Goal: Transaction & Acquisition: Purchase product/service

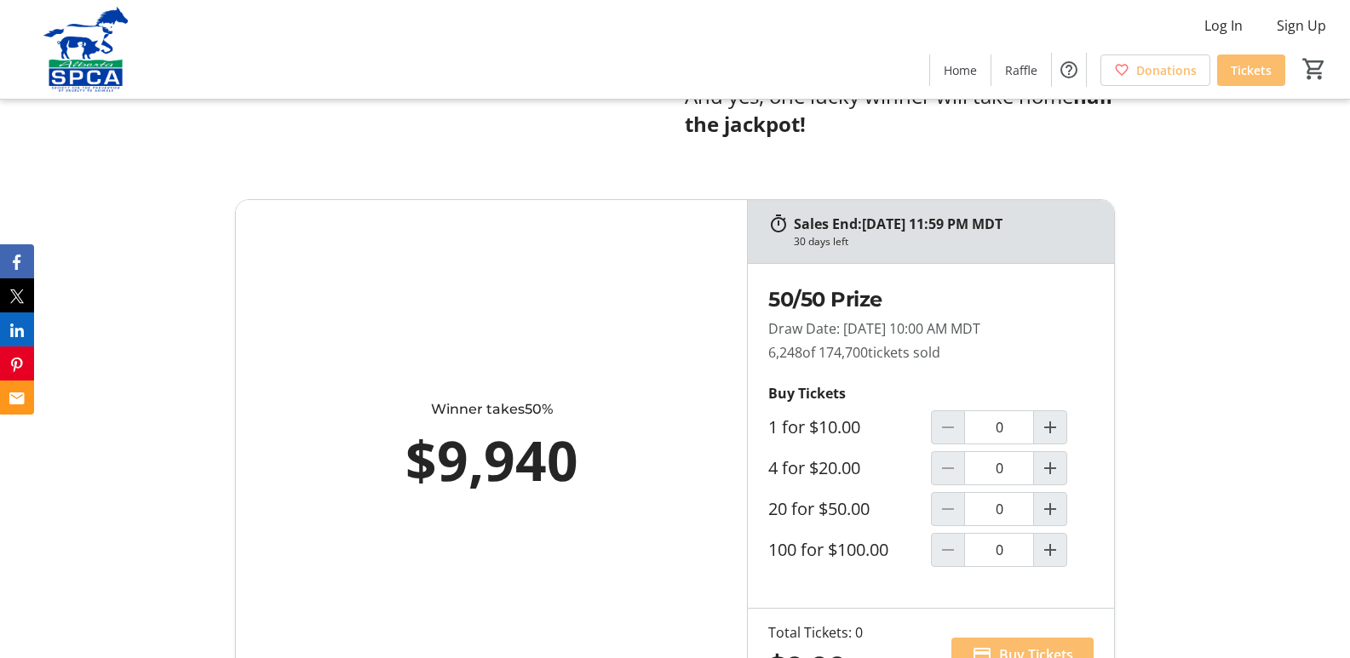
scroll to position [937, 0]
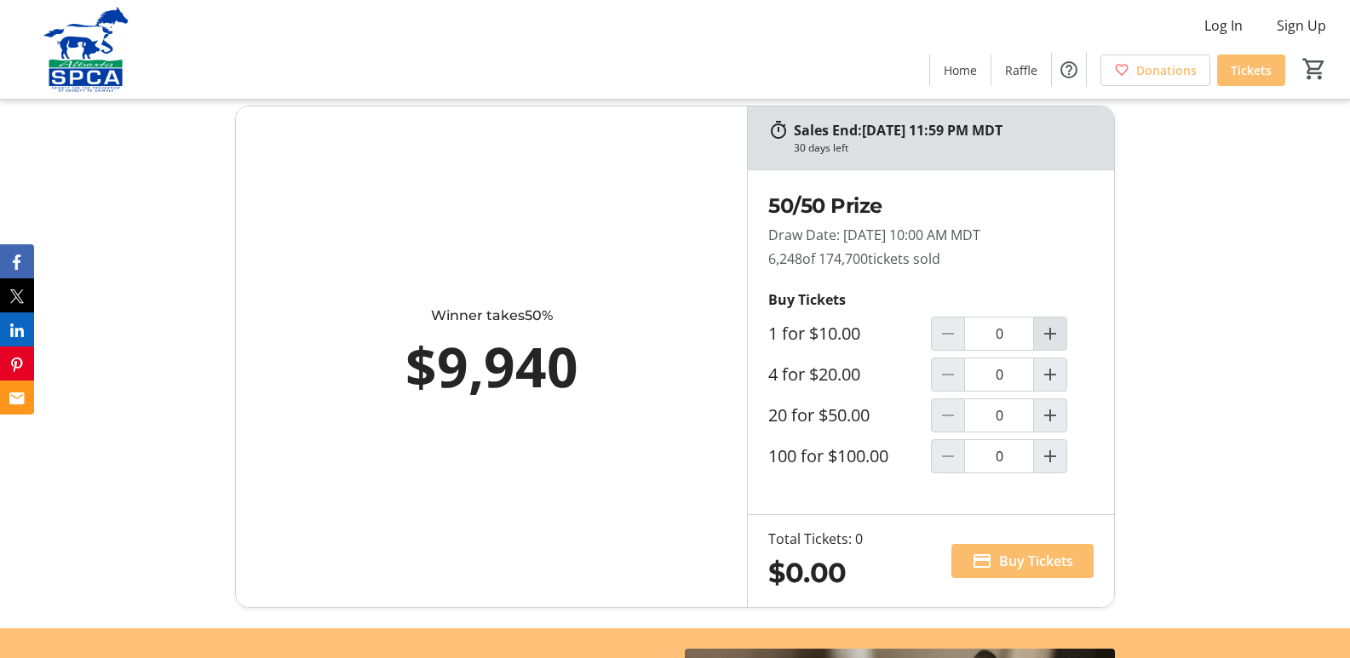
click at [1058, 322] on span "Increment by one" at bounding box center [1050, 334] width 32 height 32
type input "1"
click at [1046, 375] on mat-icon "Increment by one" at bounding box center [1050, 374] width 20 height 20
type input "1"
click at [1017, 566] on span "Buy Tickets" at bounding box center [1036, 561] width 74 height 20
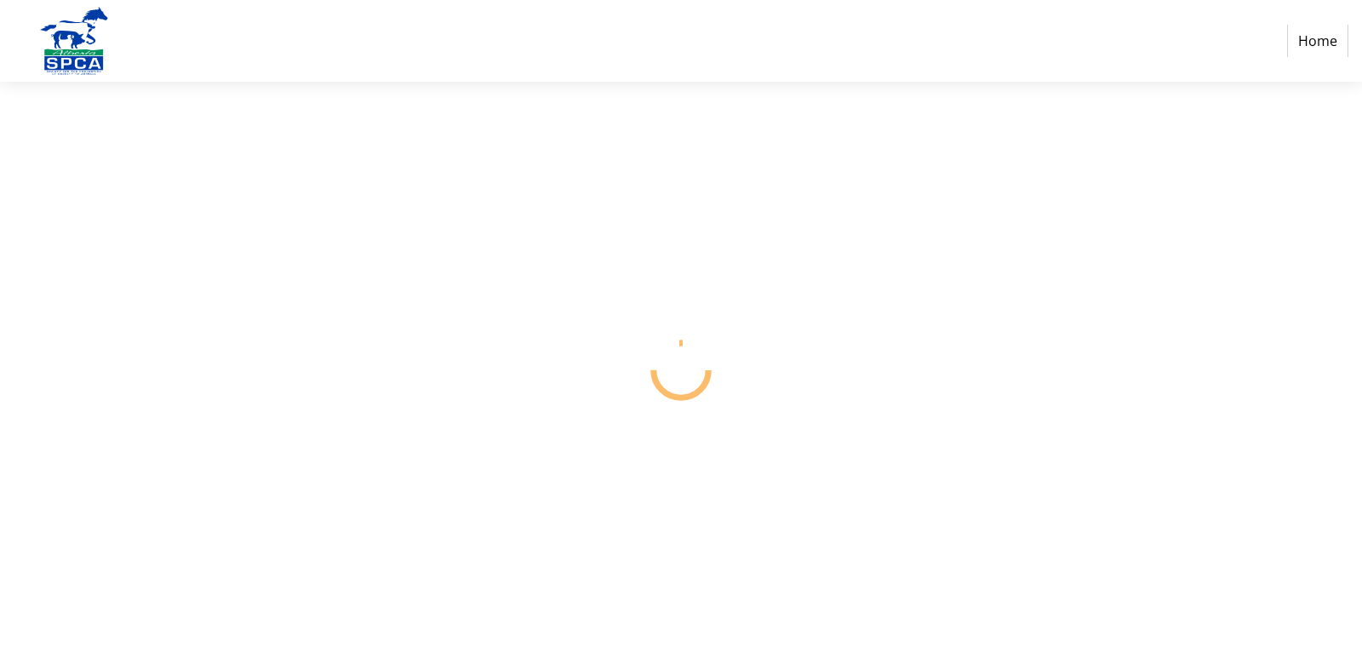
select select "CA"
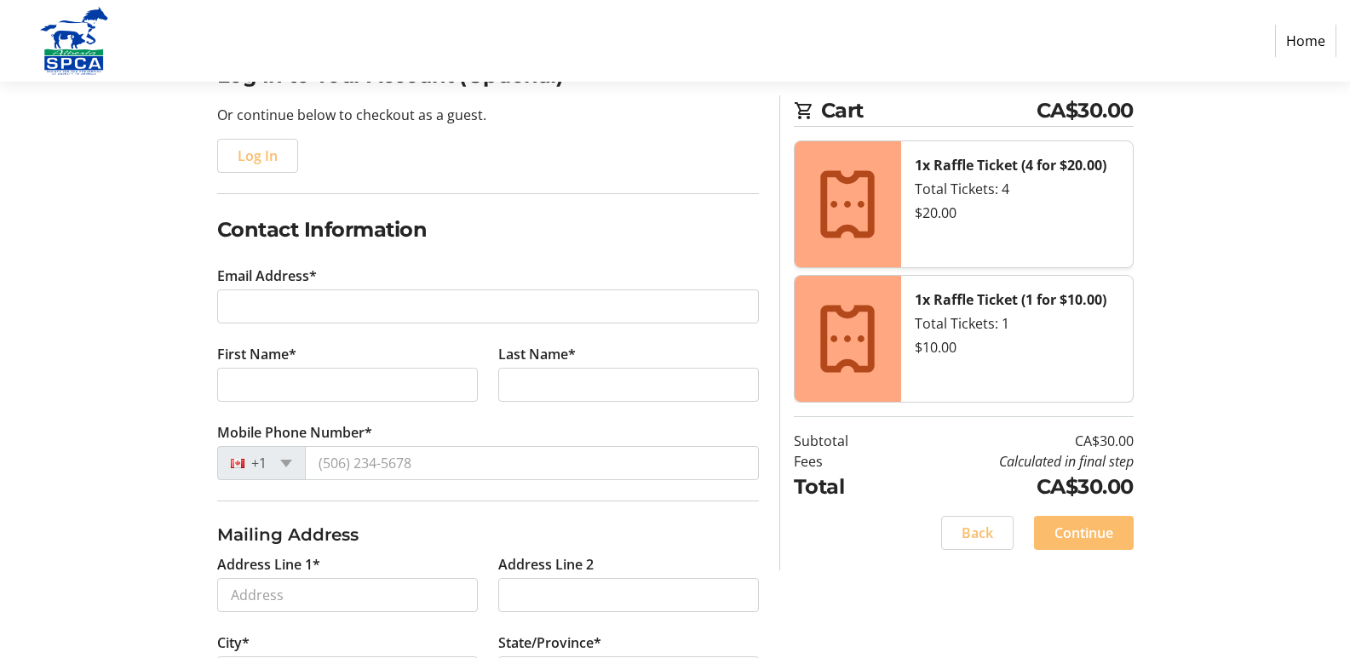
scroll to position [170, 0]
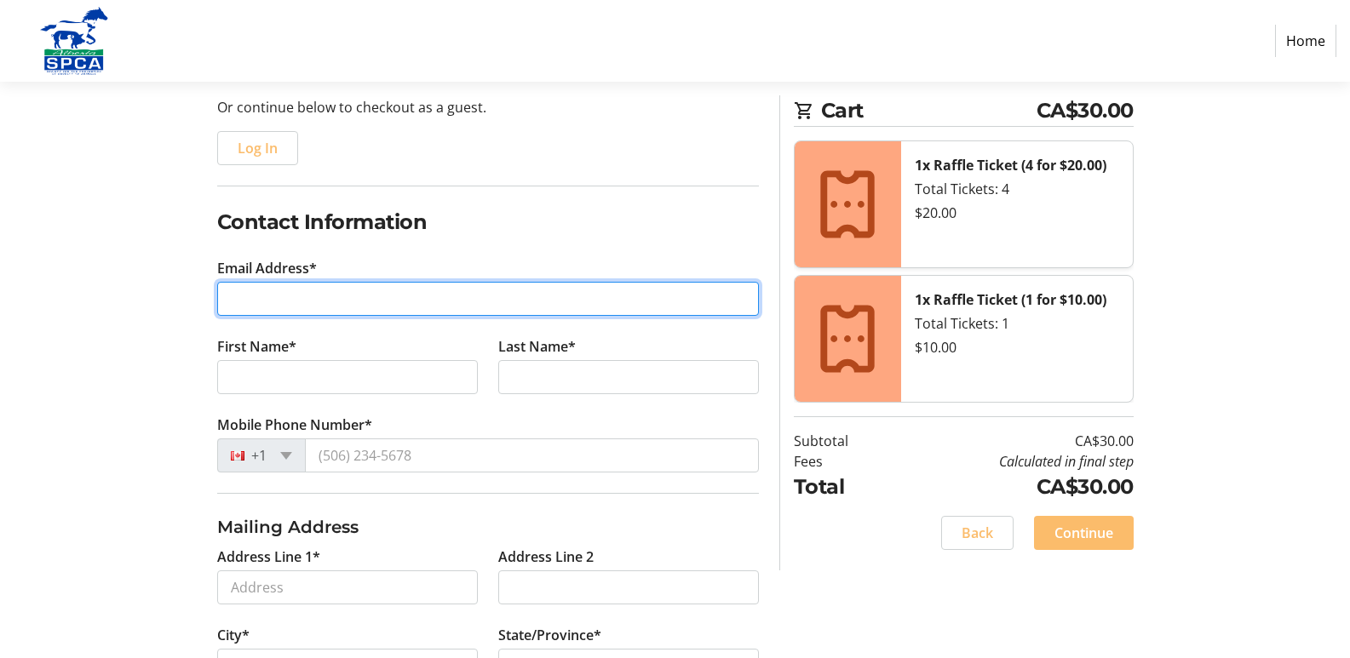
click at [411, 282] on input "Email Address*" at bounding box center [488, 299] width 542 height 34
type input "[EMAIL_ADDRESS][DOMAIN_NAME]"
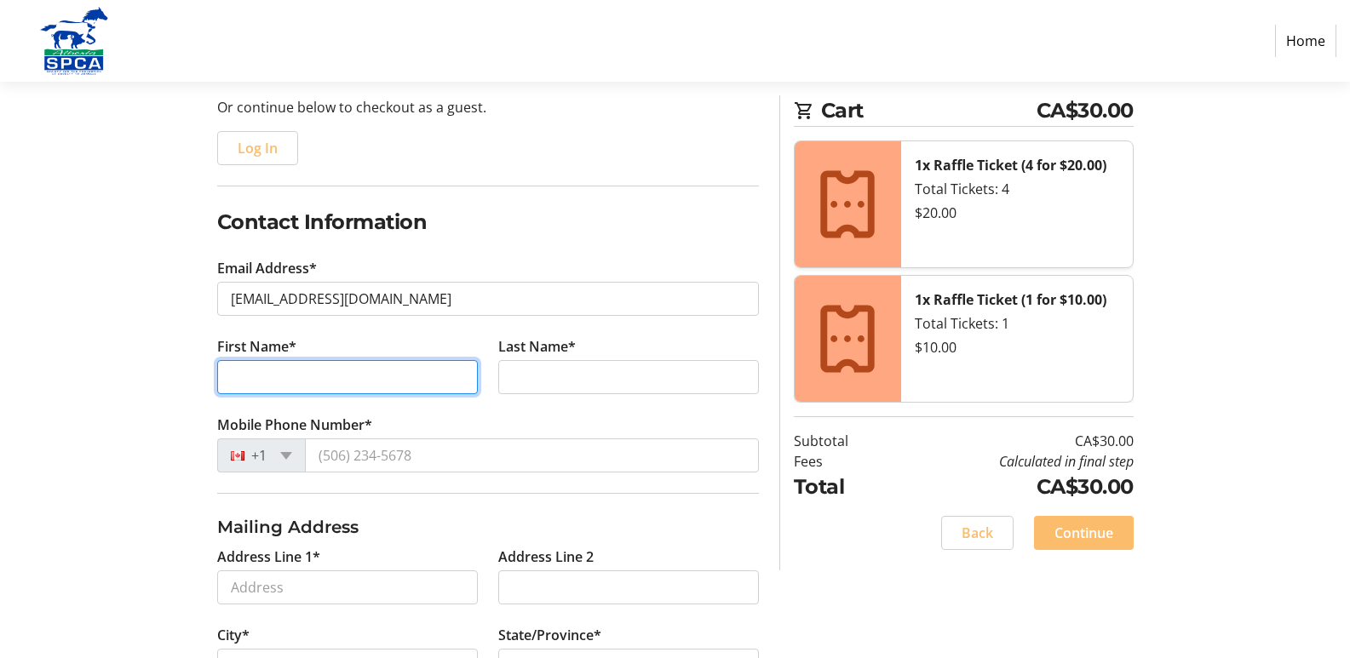
type input "[PERSON_NAME]"
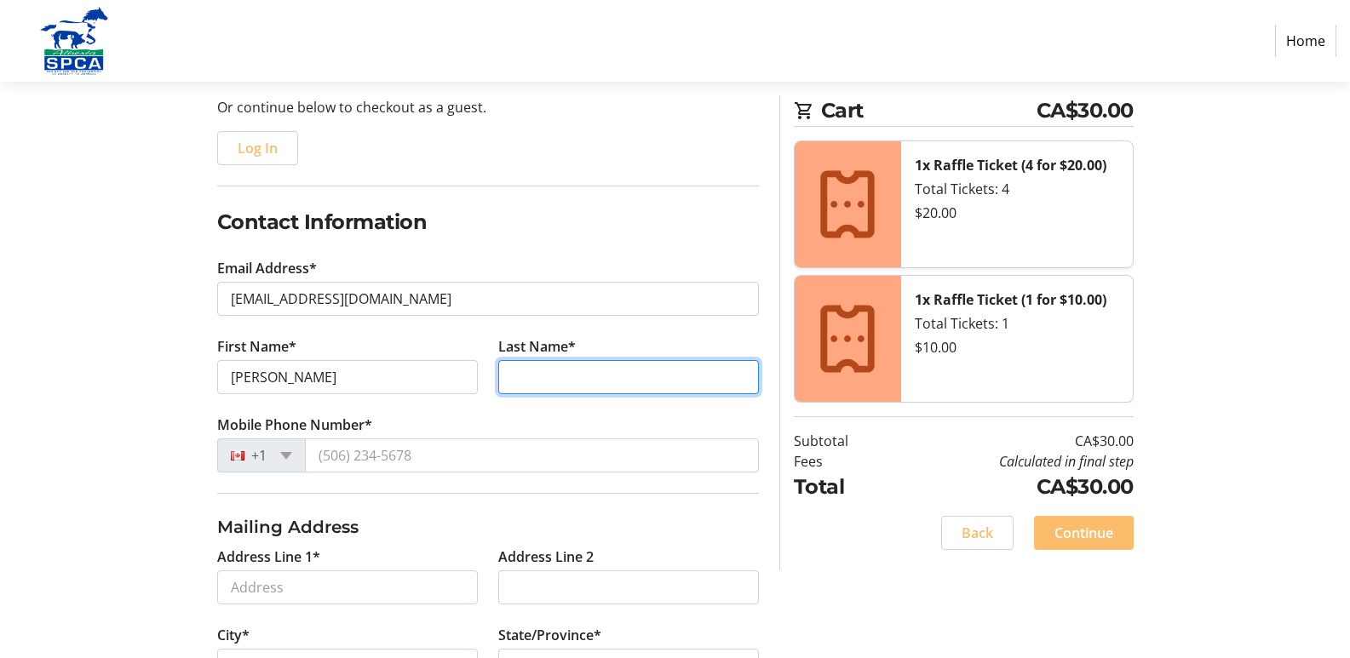
type input "[PERSON_NAME]"
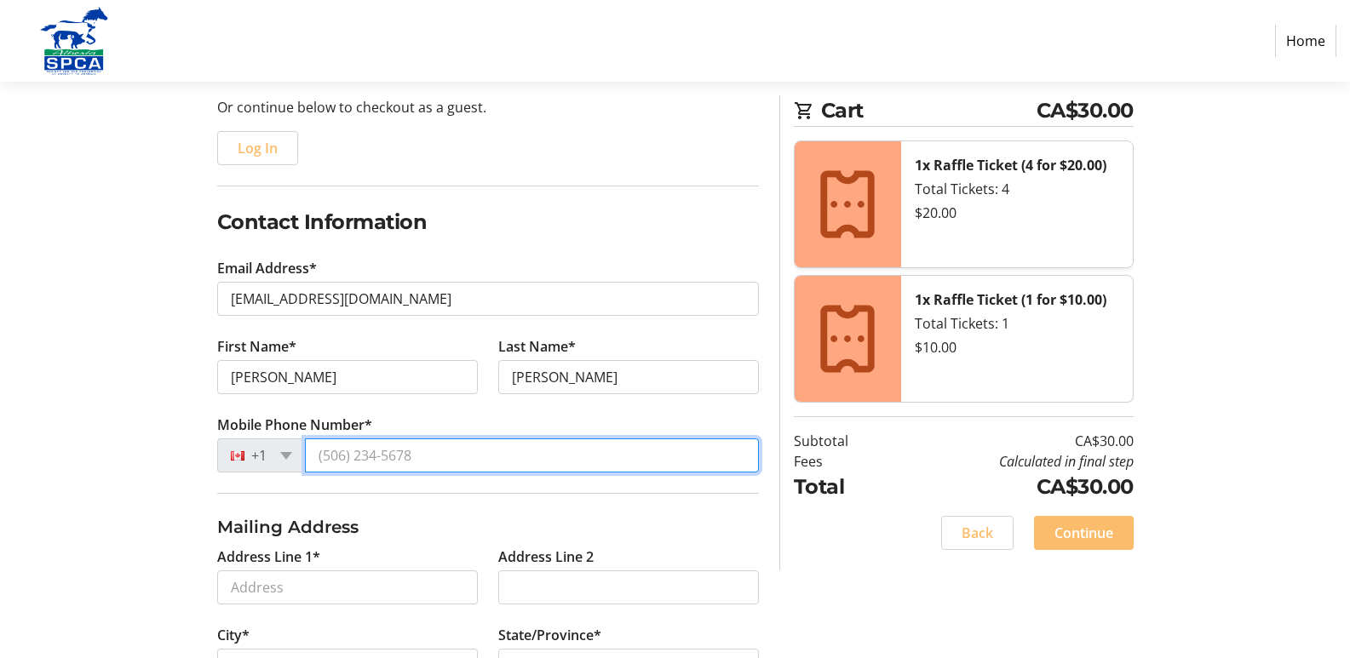
type input "[PHONE_NUMBER]"
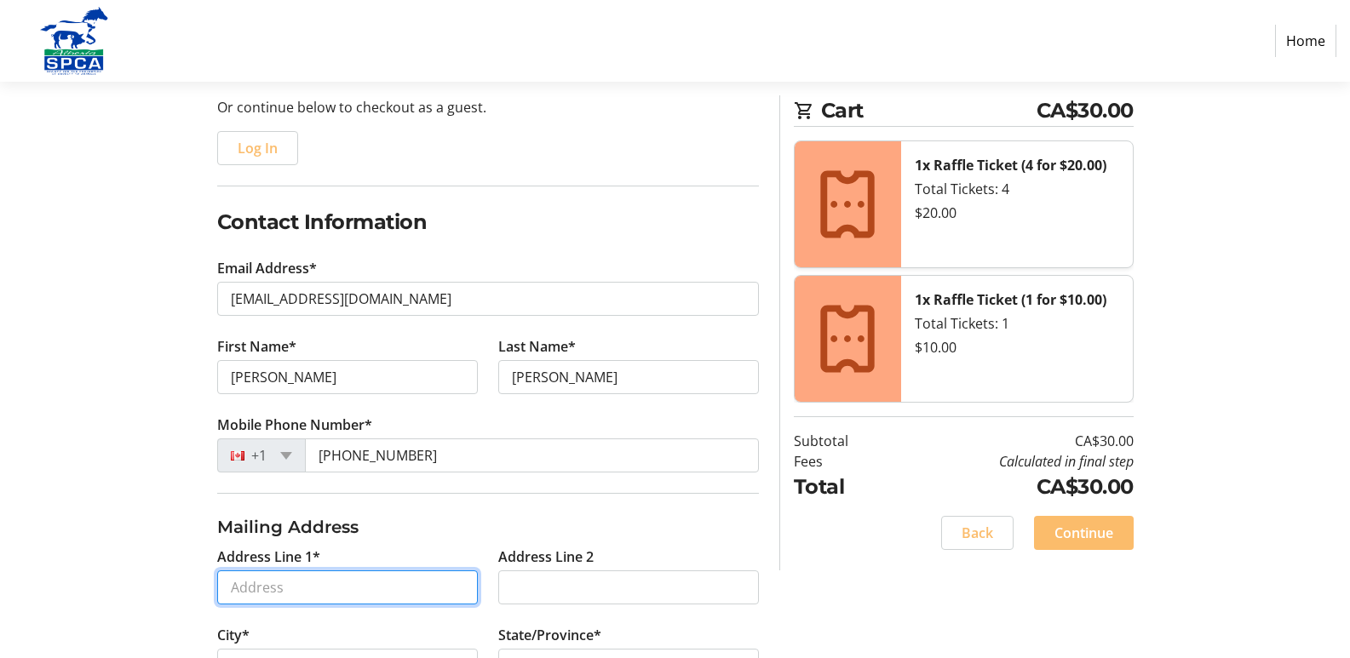
type input "[STREET_ADDRESS]"
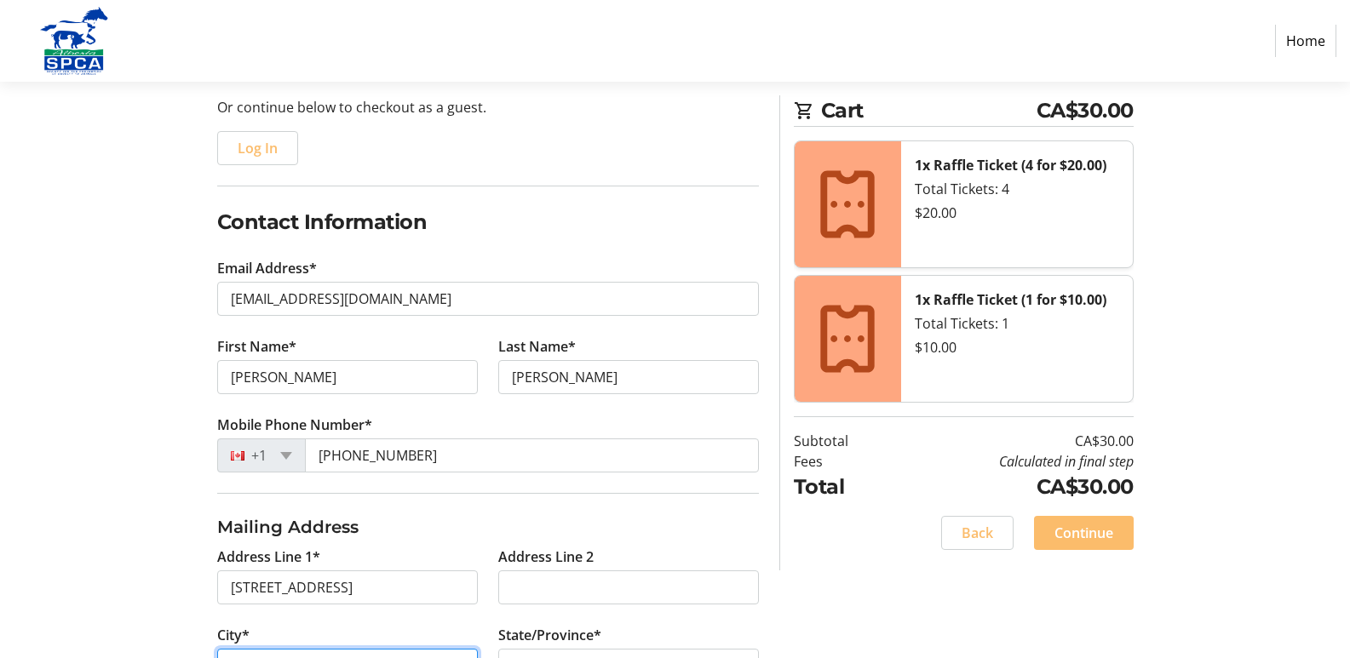
type input "[GEOGRAPHIC_DATA]"
select select "AB"
type input "T2K 3J7"
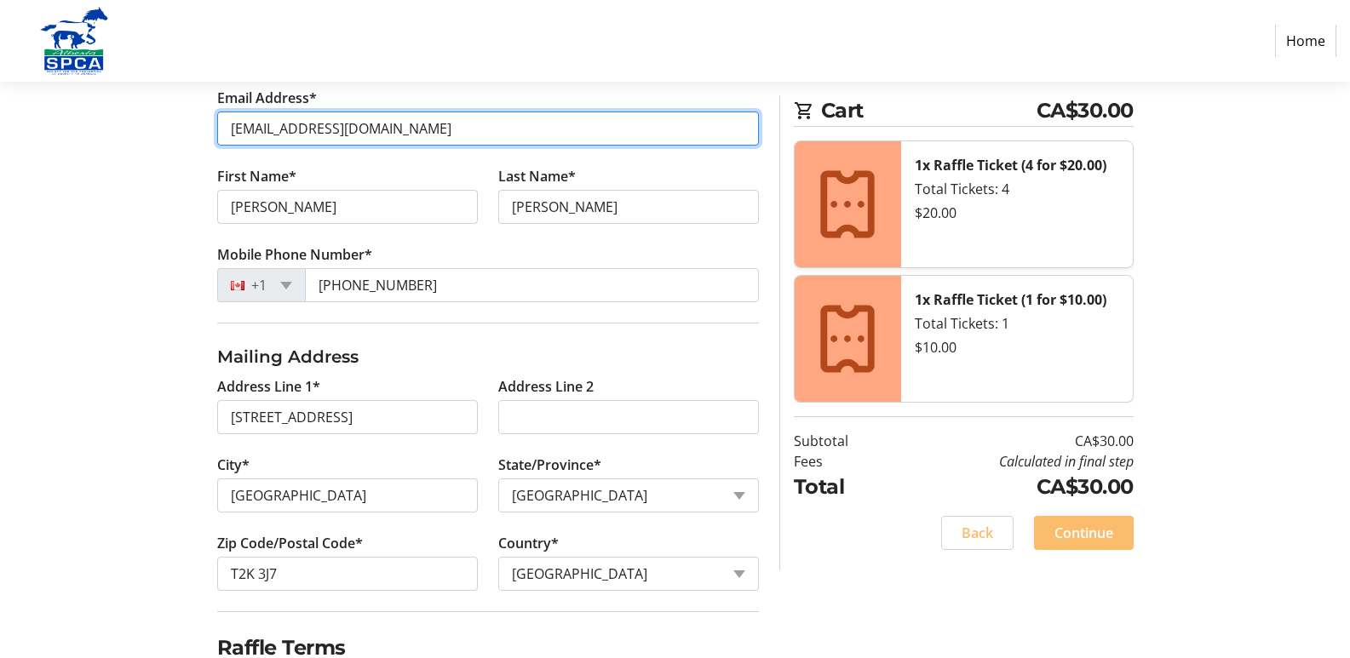
scroll to position [421, 0]
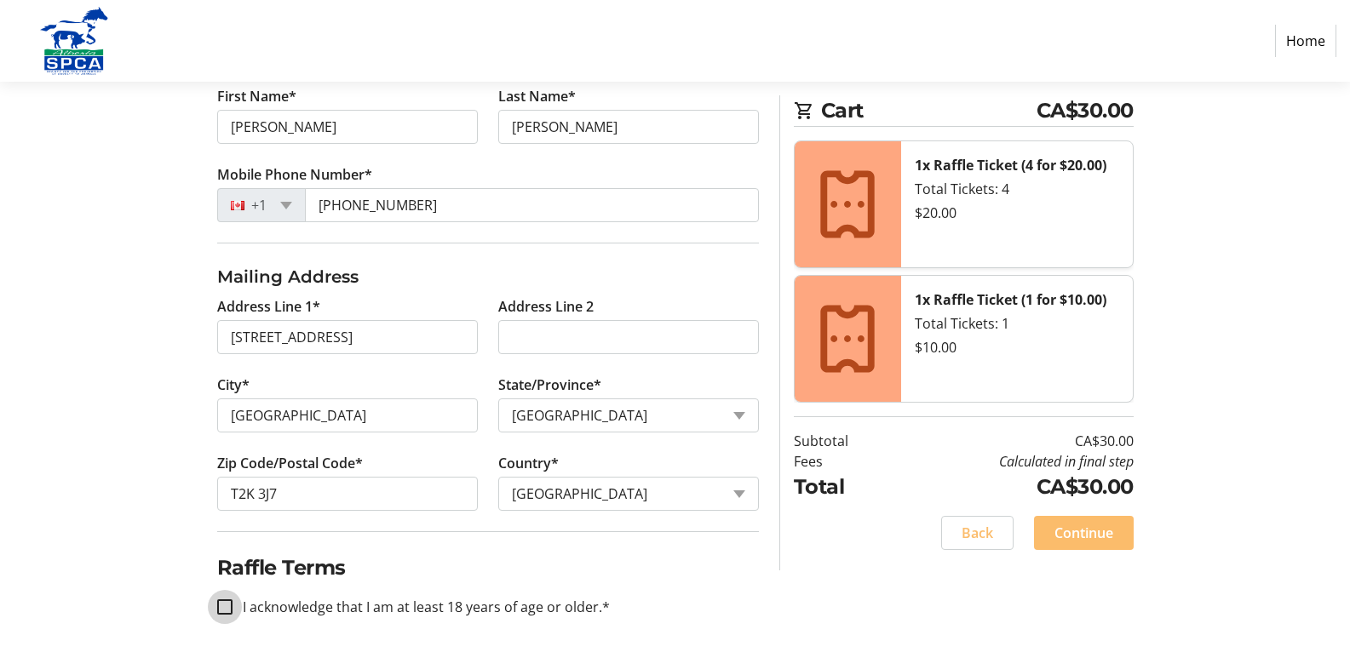
click at [228, 607] on input "I acknowledge that I am at least 18 years of age or older.*" at bounding box center [224, 606] width 15 height 15
checkbox input "true"
click at [1098, 551] on span at bounding box center [1084, 533] width 100 height 41
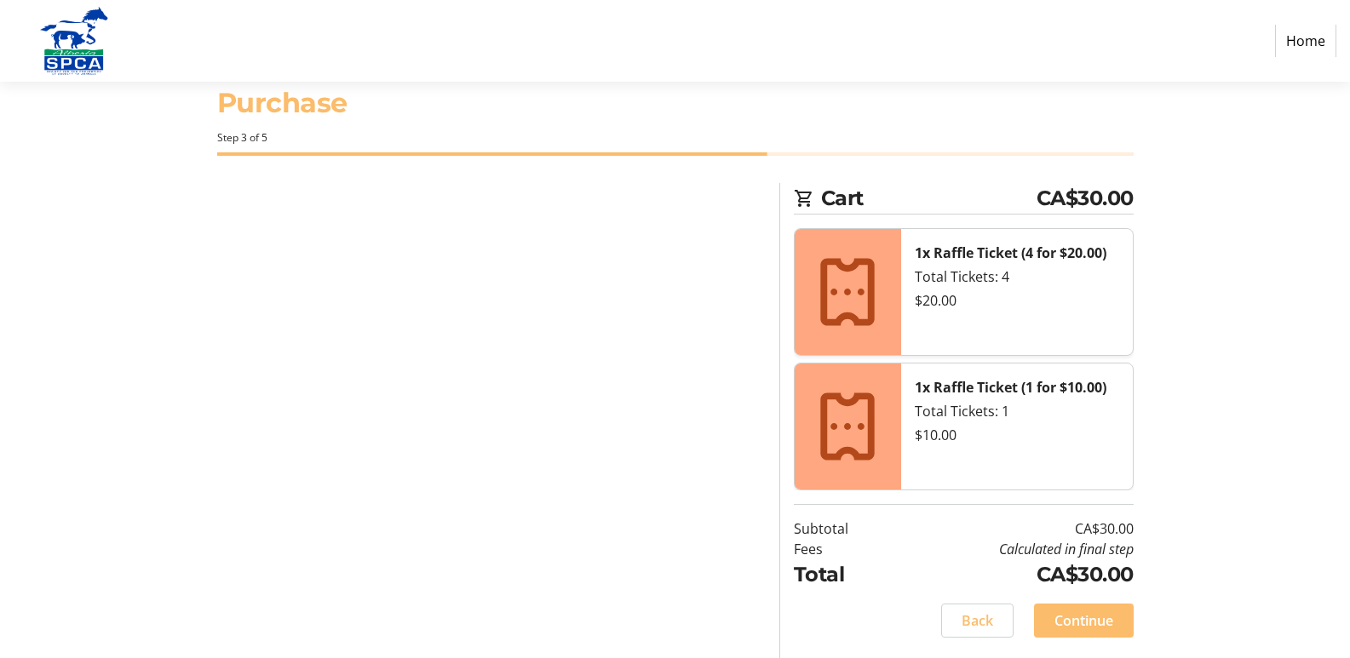
scroll to position [33, 0]
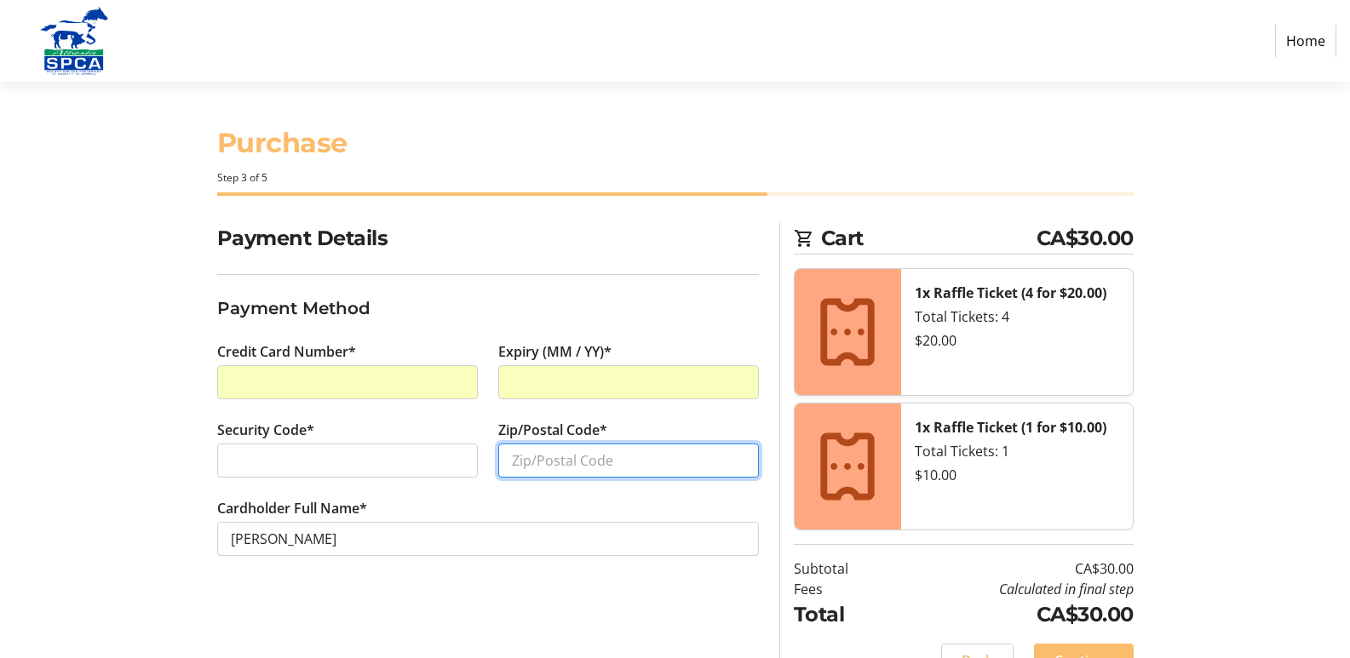
click at [538, 450] on input "Zip/Postal Code*" at bounding box center [628, 461] width 261 height 34
type input "t"
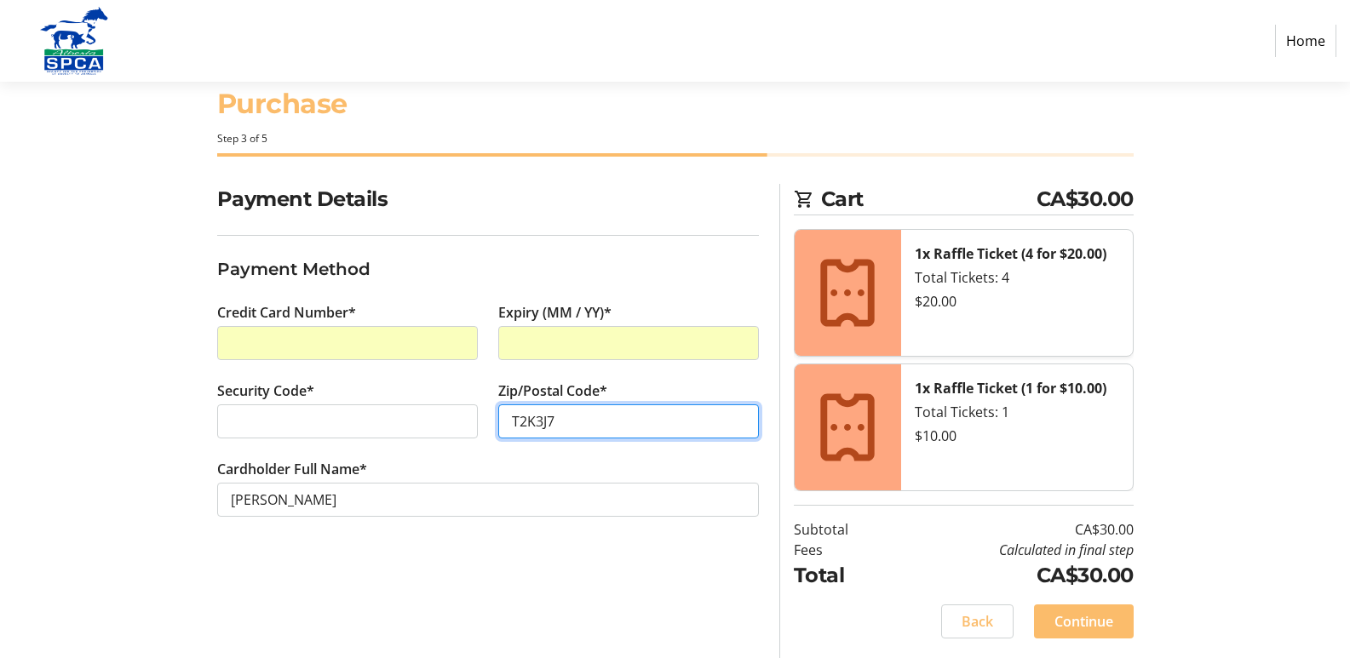
scroll to position [40, 0]
type input "T2K3J7"
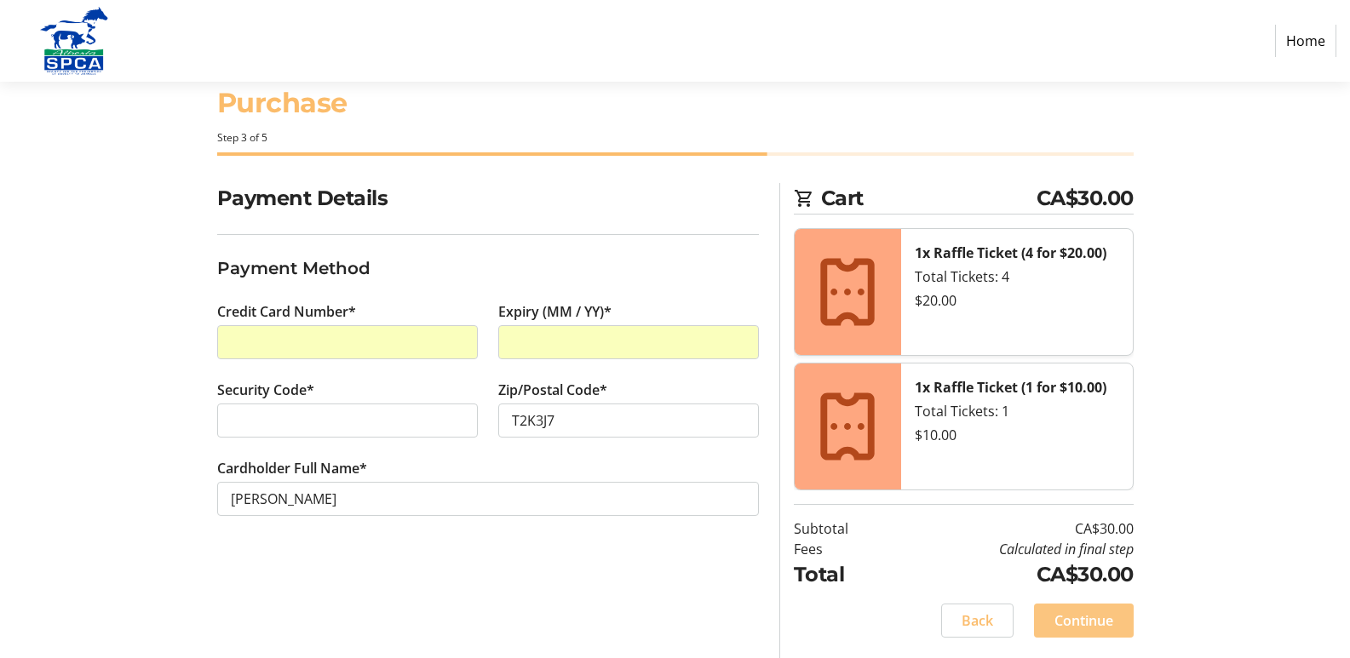
click at [1091, 622] on span "Continue" at bounding box center [1083, 620] width 59 height 20
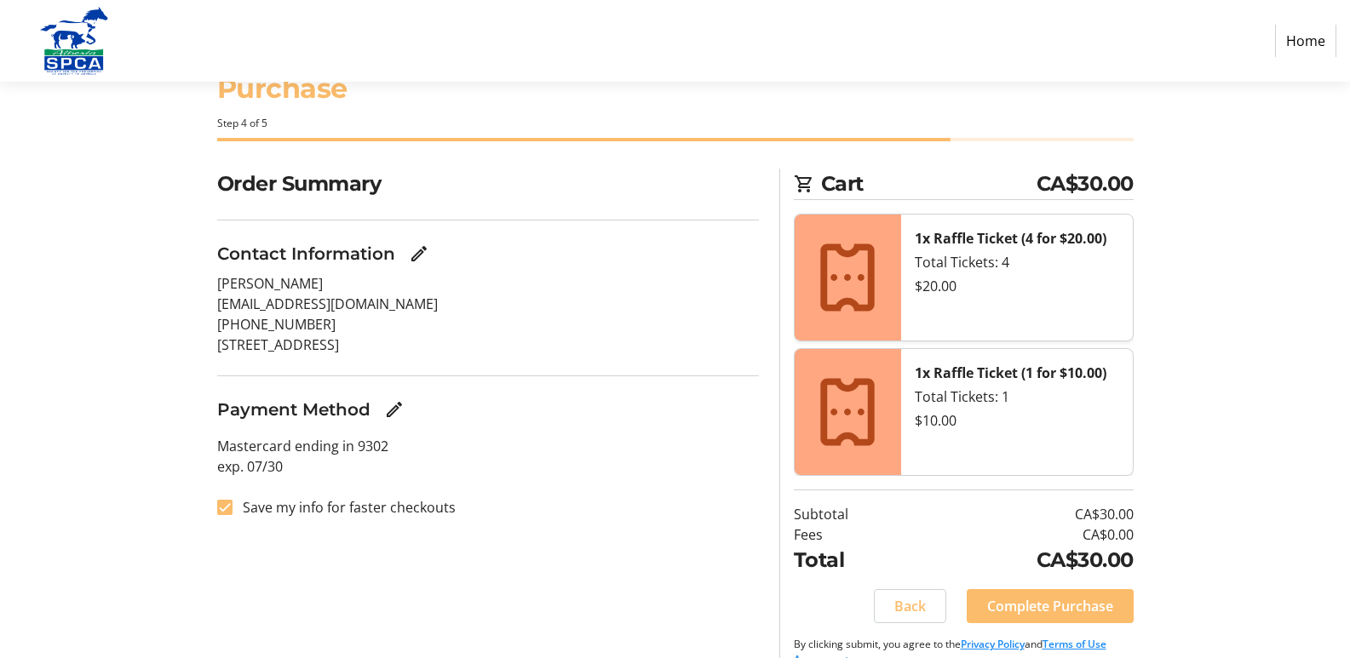
scroll to position [84, 0]
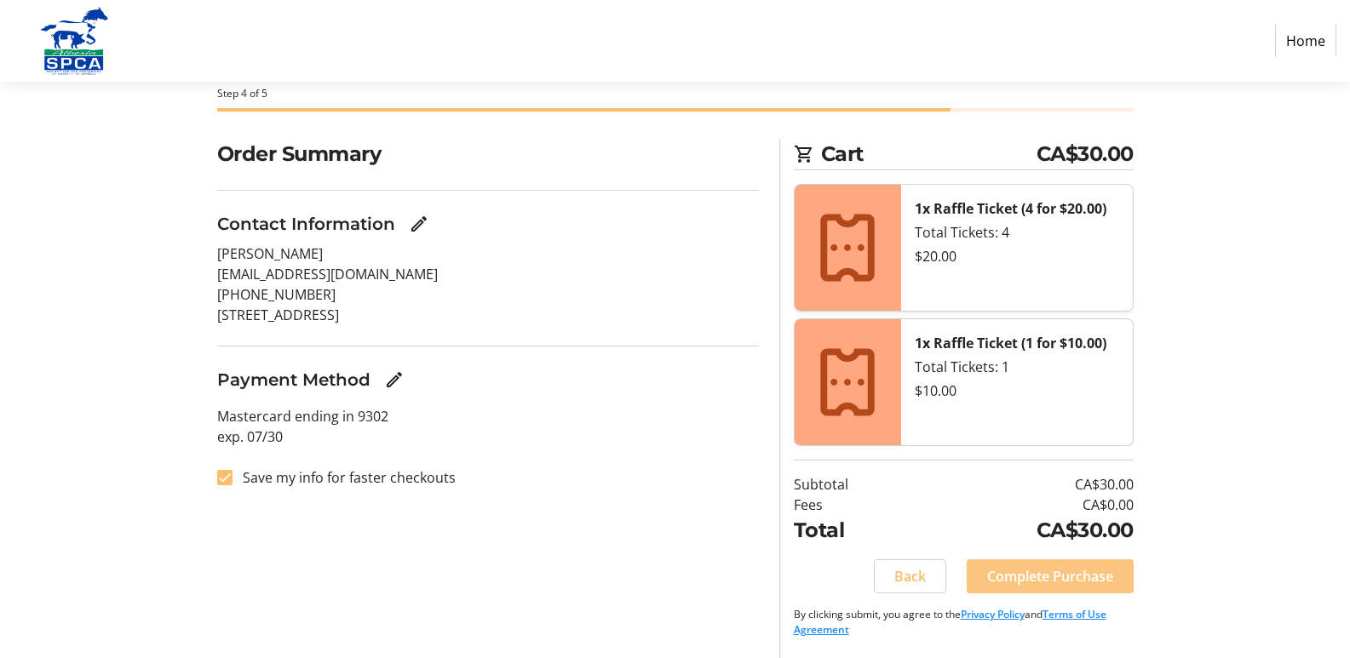
click at [1057, 569] on span "Complete Purchase" at bounding box center [1050, 576] width 126 height 20
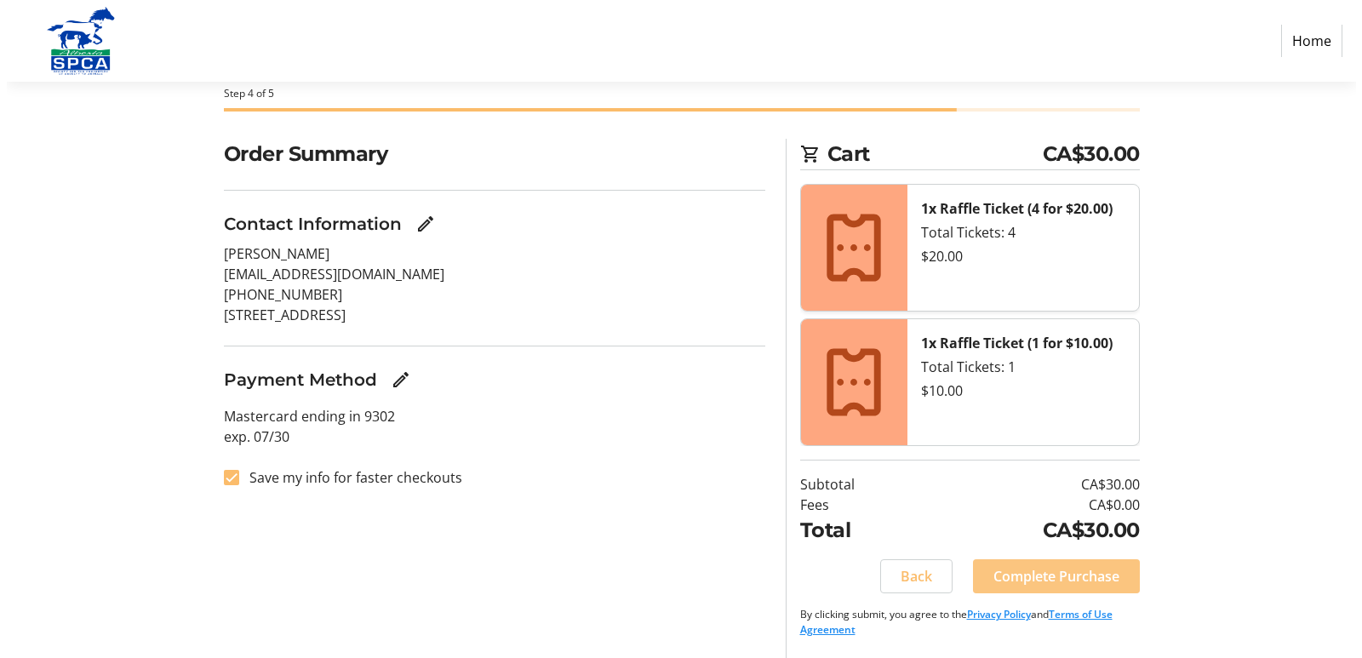
scroll to position [0, 0]
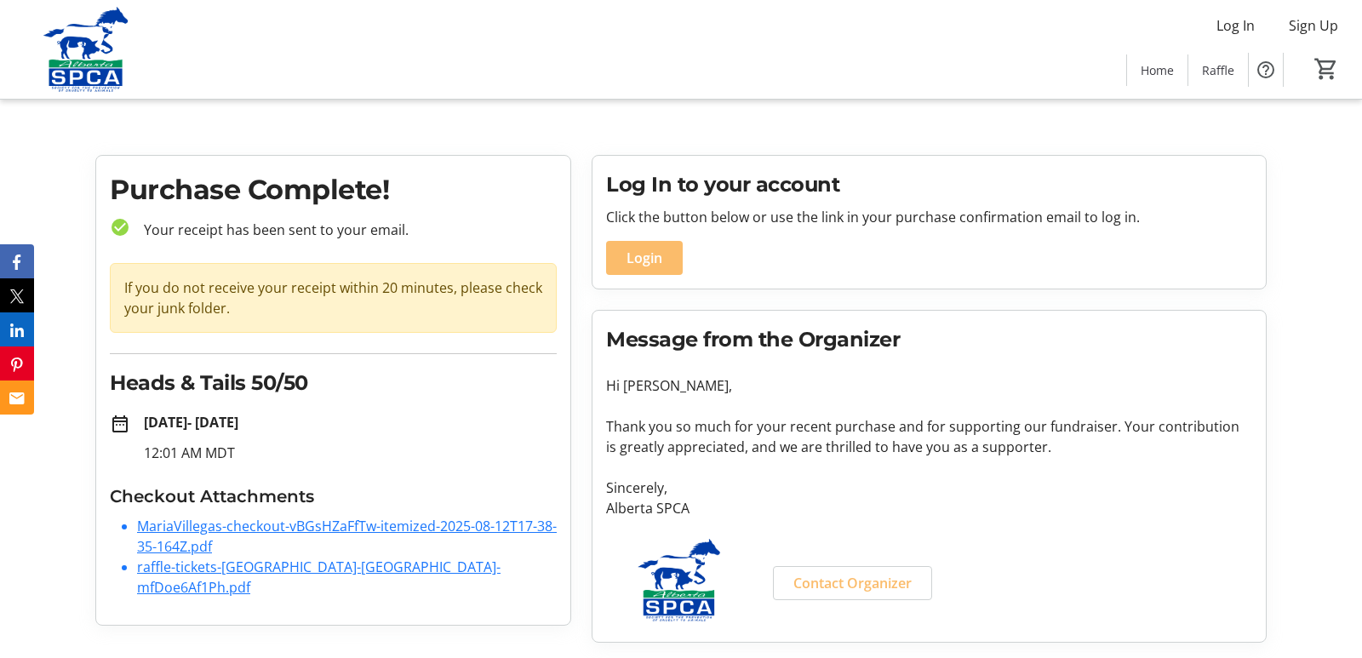
click at [394, 522] on link "MariaVillegas-checkout-vBGsHZaFfTw-itemized-2025-08-12T17-38-35-164Z.pdf" at bounding box center [347, 536] width 420 height 39
